Goal: Task Accomplishment & Management: Use online tool/utility

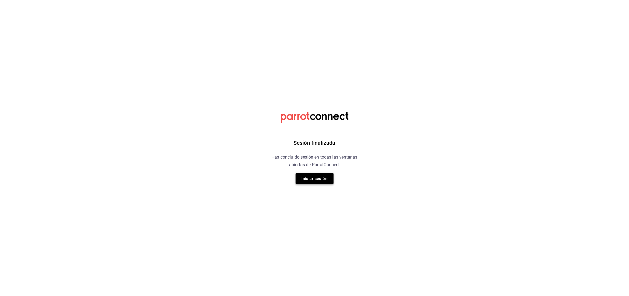
click at [315, 177] on button "Iniciar sesión" at bounding box center [315, 178] width 38 height 11
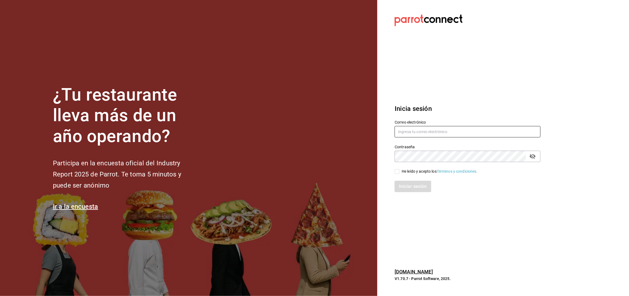
click at [456, 137] on input "text" at bounding box center [468, 131] width 146 height 11
type input "anyulope@outlook.com"
click at [533, 155] on icon "passwordField" at bounding box center [533, 156] width 7 height 7
click at [397, 172] on input "He leído y acepto los Términos y condiciones." at bounding box center [397, 171] width 5 height 5
checkbox input "true"
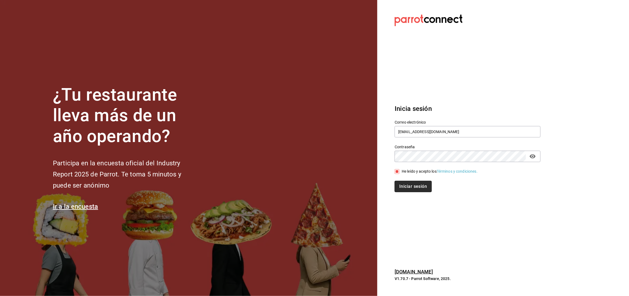
click at [403, 184] on button "Iniciar sesión" at bounding box center [413, 186] width 37 height 11
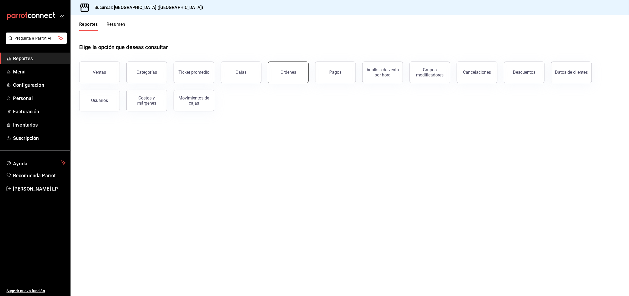
click at [286, 72] on div "Órdenes" at bounding box center [289, 72] width 16 height 5
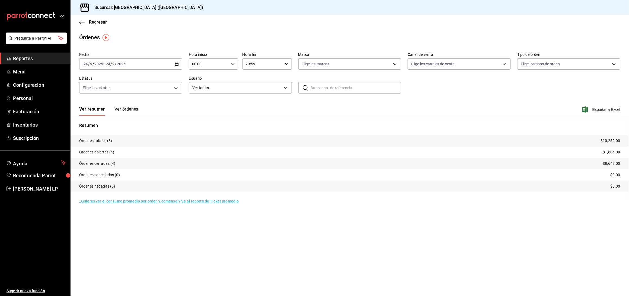
click at [176, 64] on icon "button" at bounding box center [177, 64] width 4 height 4
click at [114, 139] on span "Rango de fechas" at bounding box center [105, 142] width 42 height 6
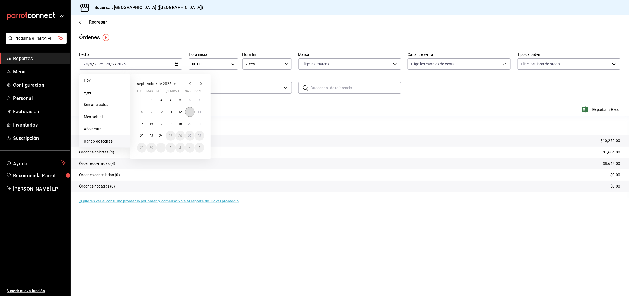
click at [187, 113] on button "13" at bounding box center [189, 112] width 9 height 10
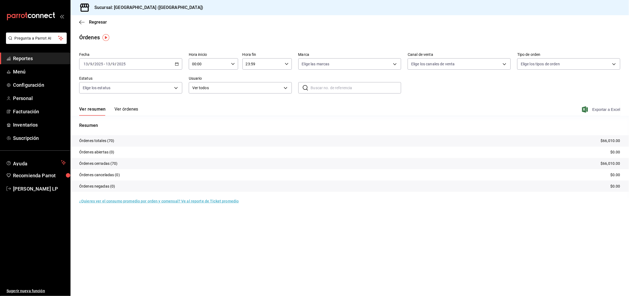
click at [590, 109] on span "Exportar a Excel" at bounding box center [601, 109] width 37 height 7
click at [125, 109] on button "Ver órdenes" at bounding box center [126, 111] width 24 height 9
